Goal: Task Accomplishment & Management: Manage account settings

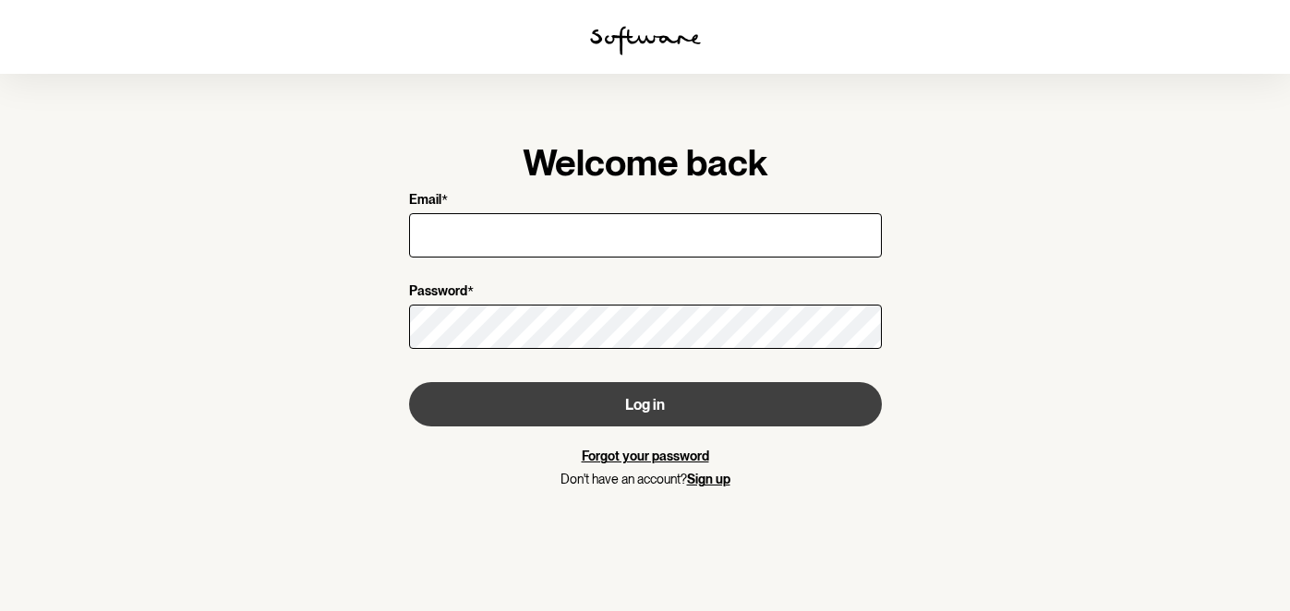
type input "[PERSON_NAME][EMAIL_ADDRESS][PERSON_NAME][DOMAIN_NAME]"
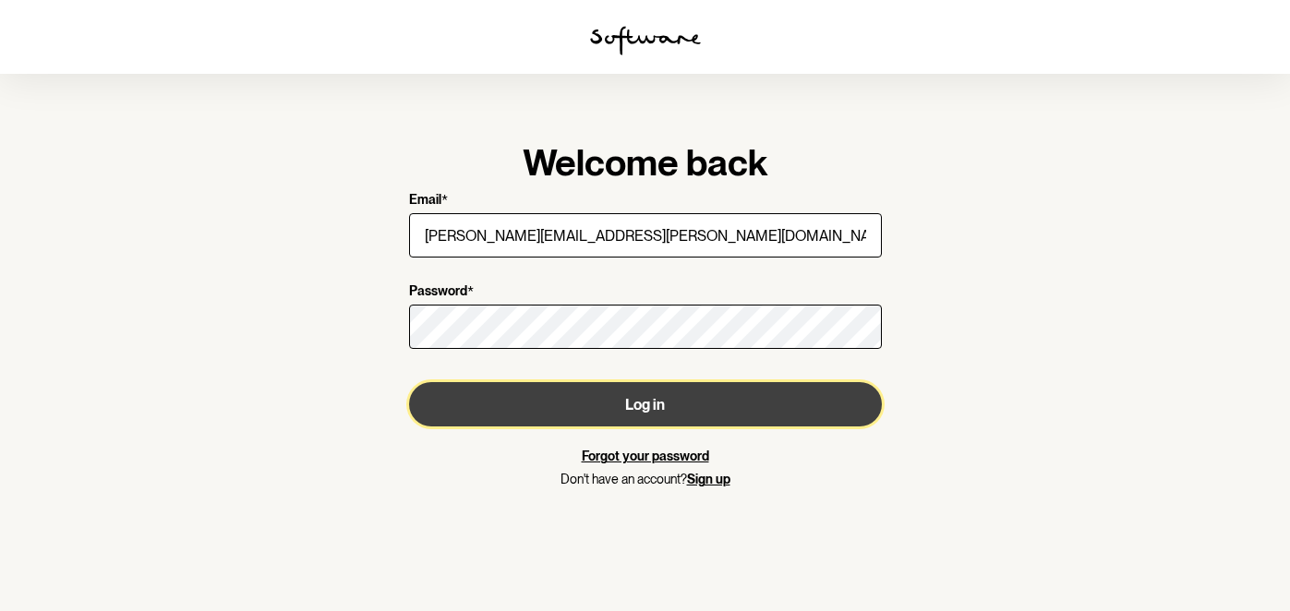
click at [653, 412] on button "Log in" at bounding box center [645, 404] width 473 height 44
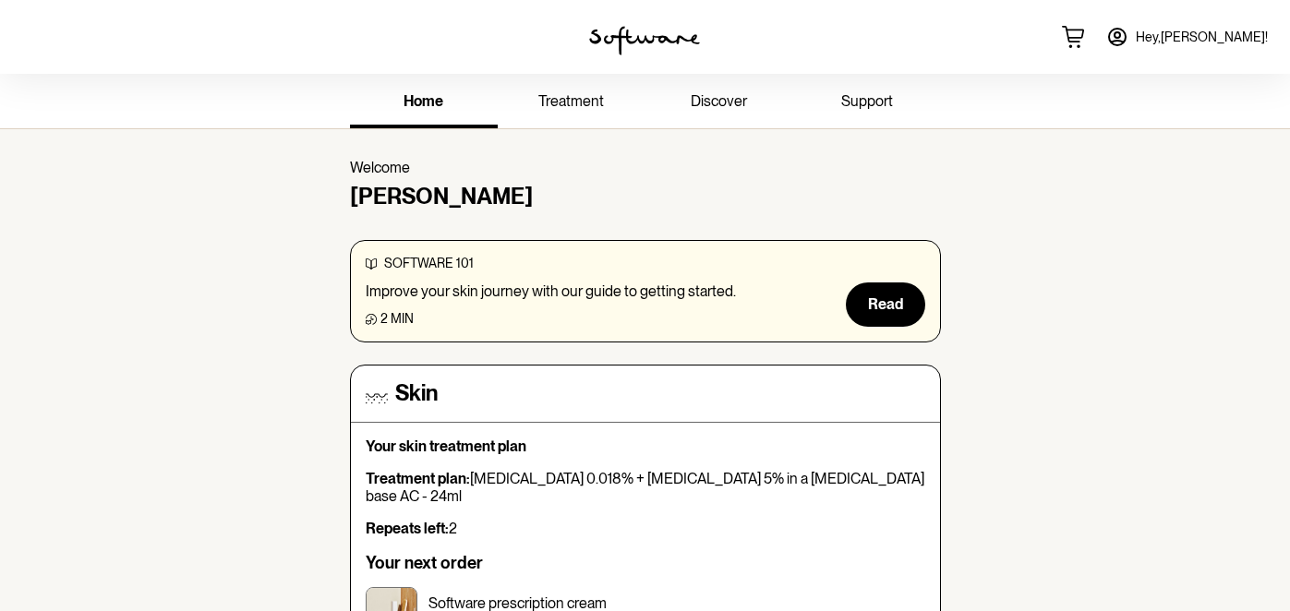
click at [1129, 40] on icon at bounding box center [1117, 37] width 22 height 22
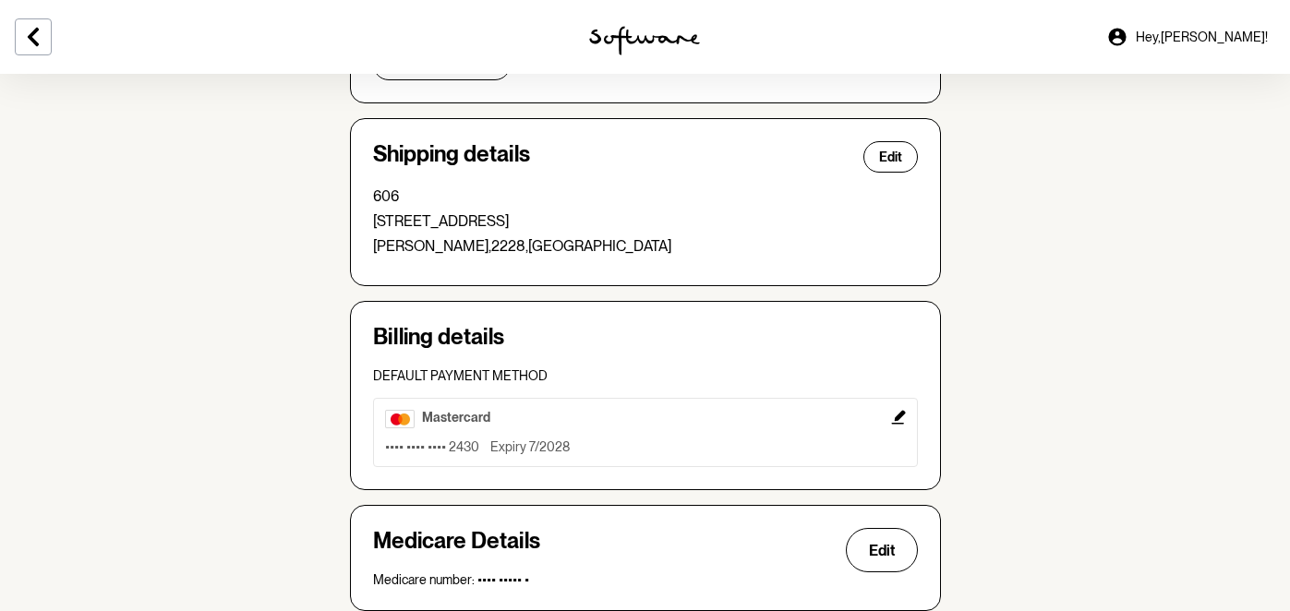
scroll to position [477, 0]
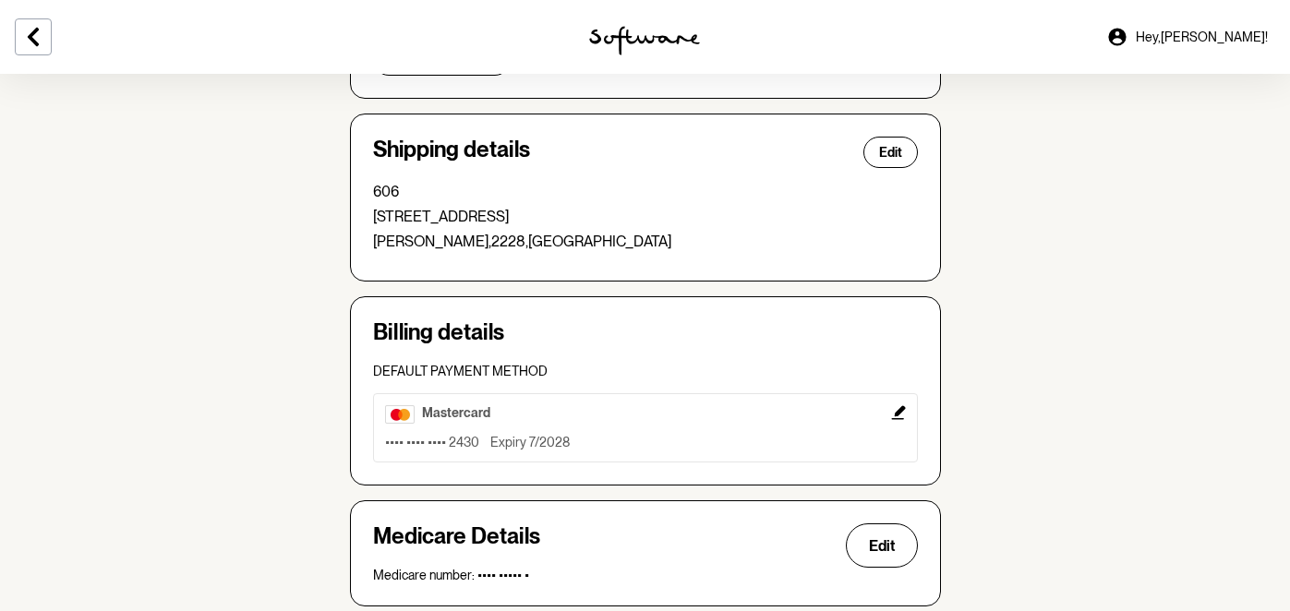
click at [529, 418] on div "mastercard" at bounding box center [645, 414] width 521 height 18
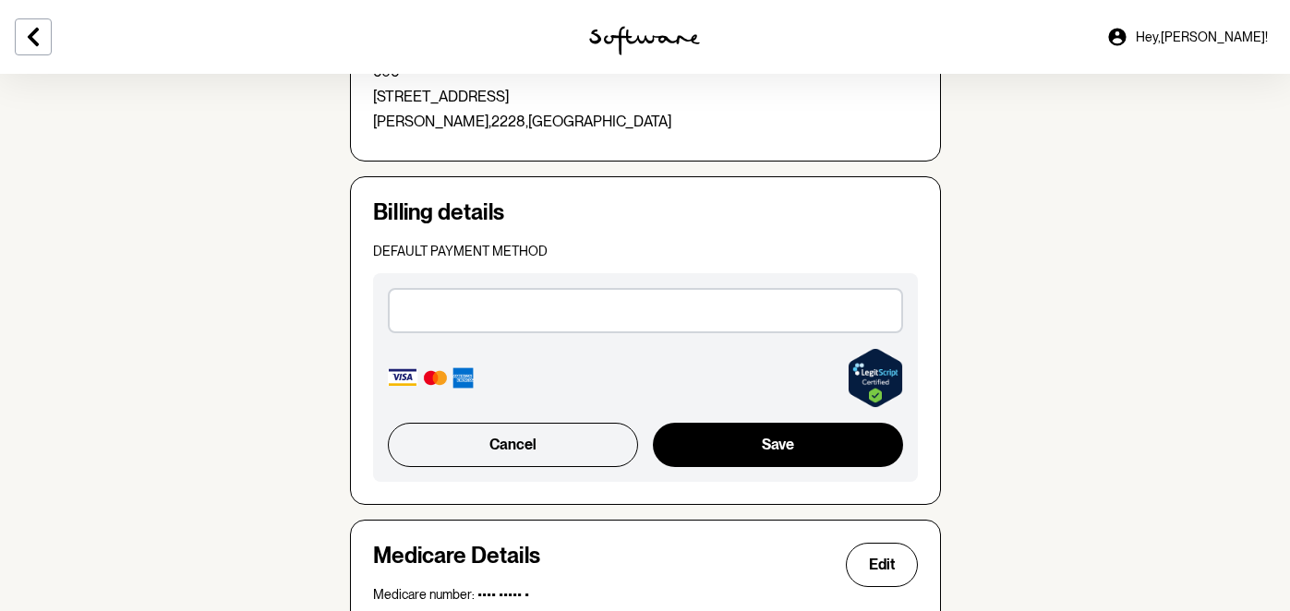
scroll to position [600, 0]
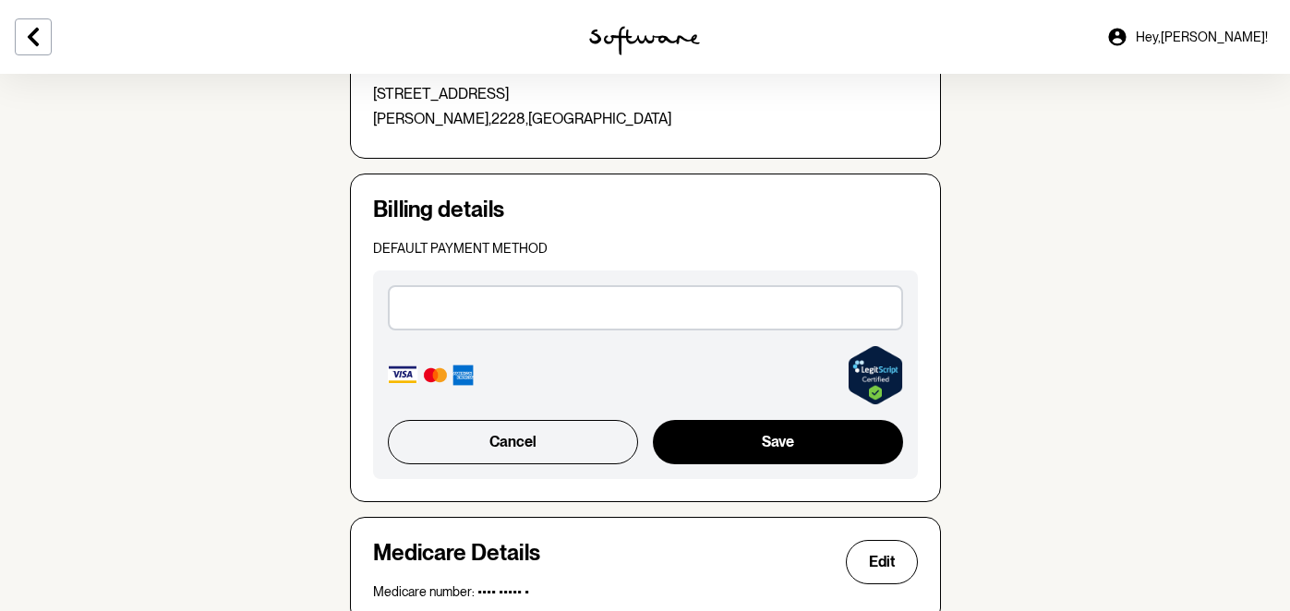
click at [498, 297] on div at bounding box center [645, 307] width 515 height 44
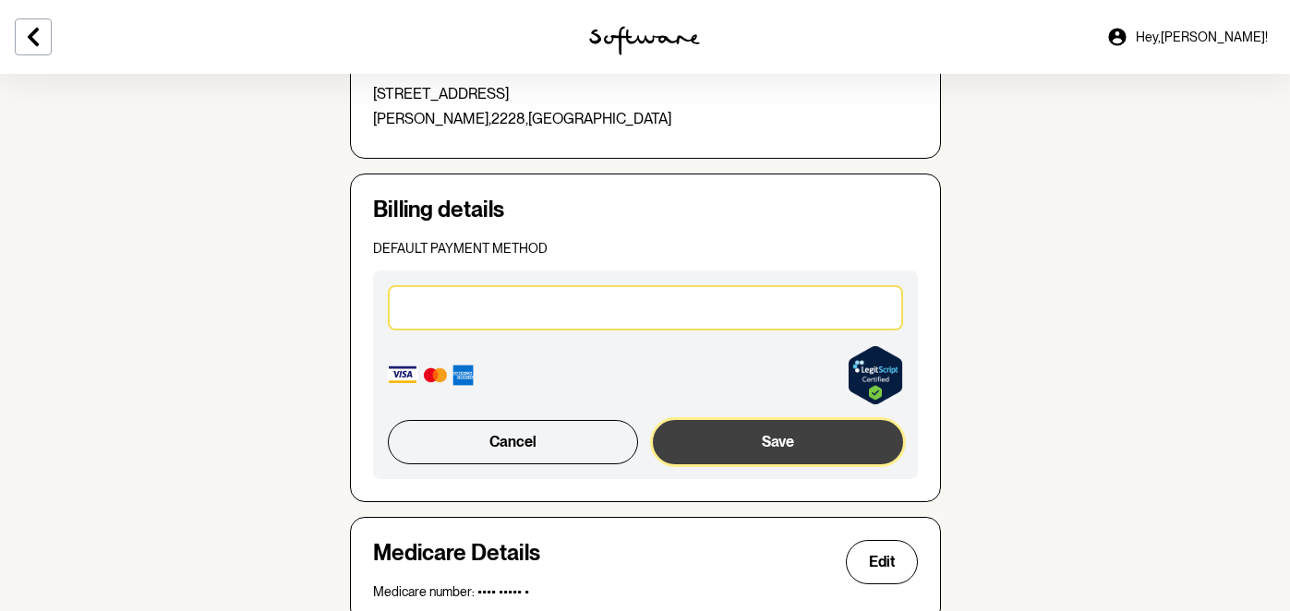
click at [758, 436] on button "Save" at bounding box center [777, 442] width 249 height 44
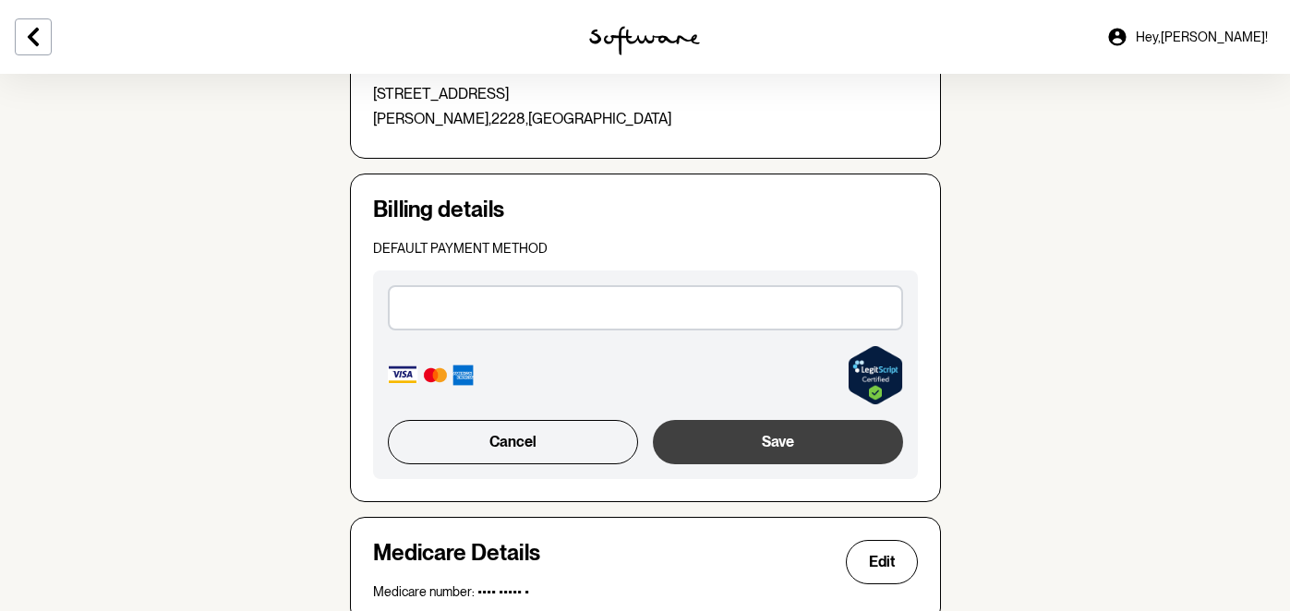
scroll to position [591, 0]
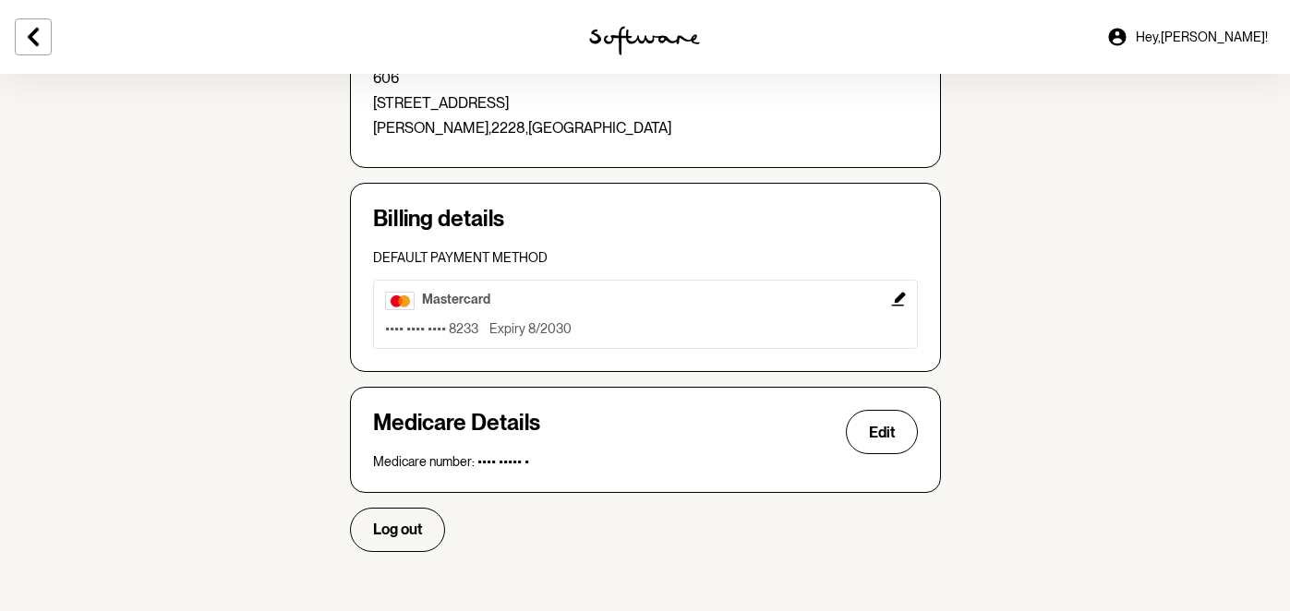
click at [901, 305] on icon "Edit" at bounding box center [898, 300] width 14 height 14
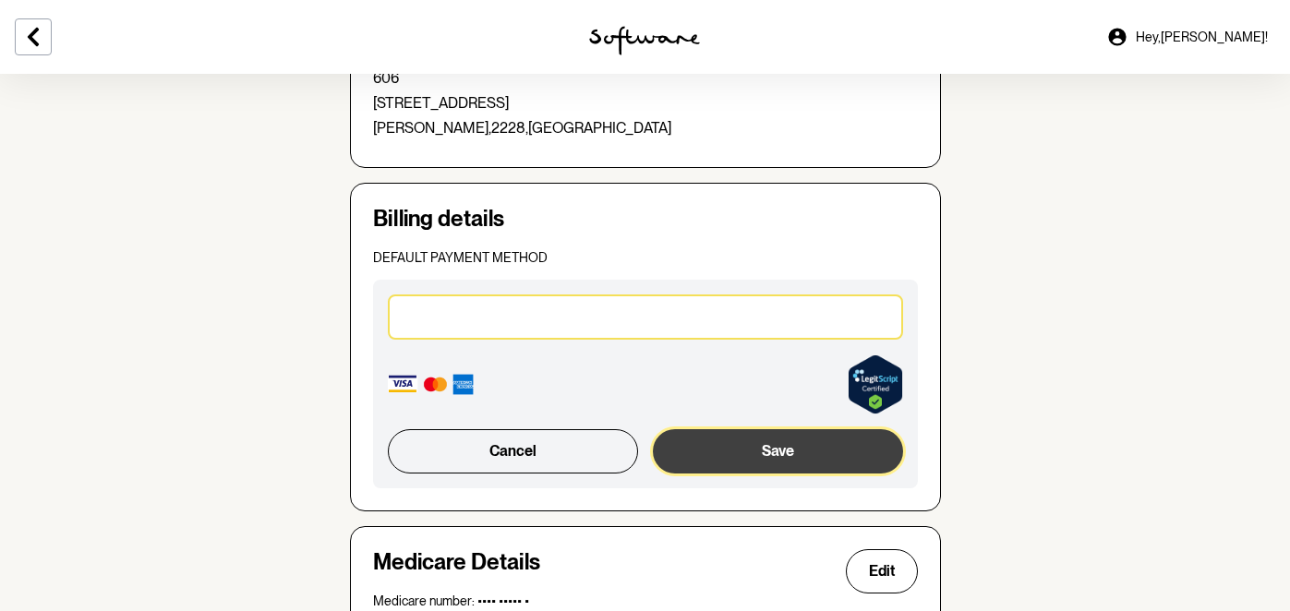
click at [731, 448] on button "Save" at bounding box center [777, 451] width 249 height 44
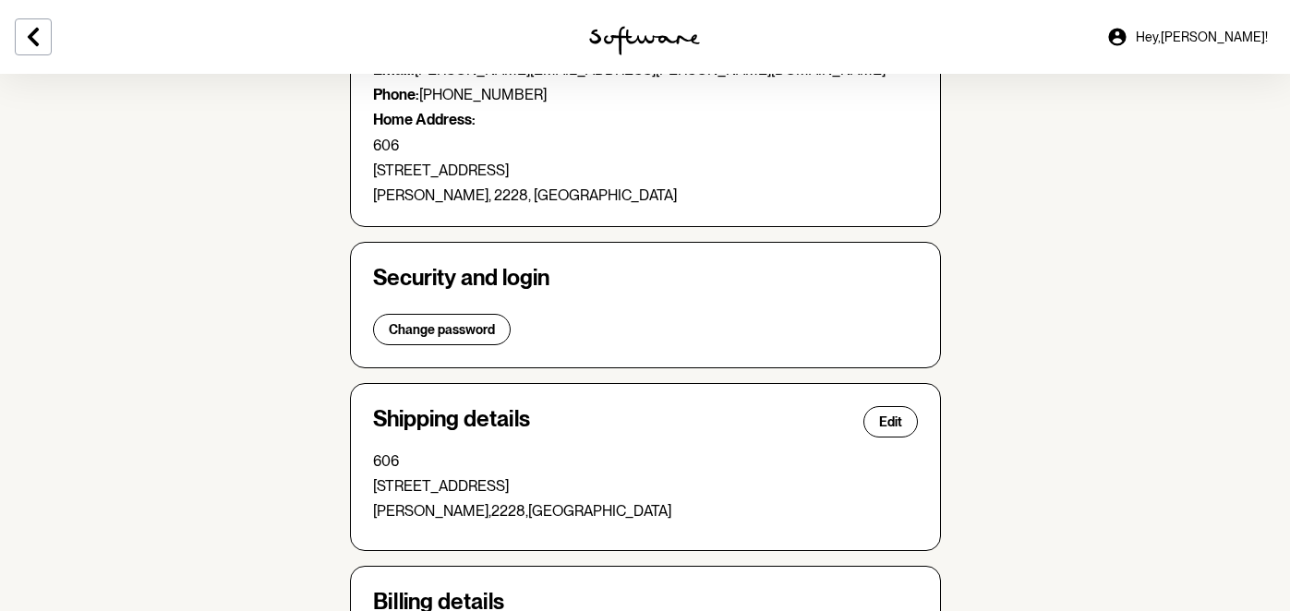
scroll to position [0, 0]
